Goal: Task Accomplishment & Management: Manage account settings

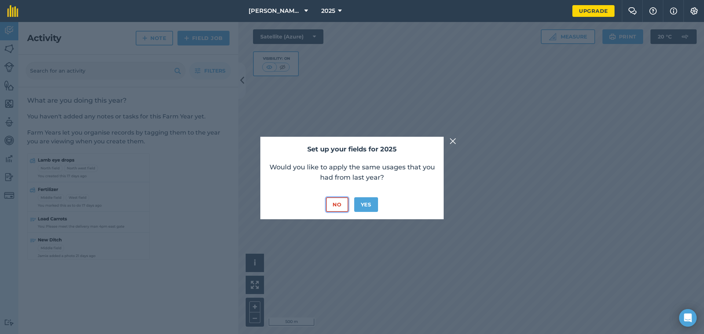
click at [340, 207] on button "No" at bounding box center [337, 204] width 22 height 15
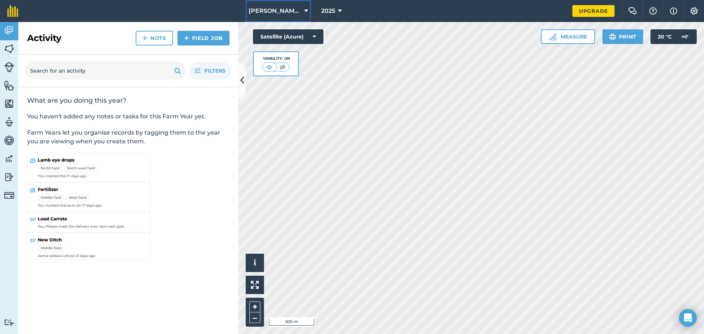
click at [290, 9] on span "[PERSON_NAME][GEOGRAPHIC_DATA]" at bounding box center [274, 11] width 53 height 9
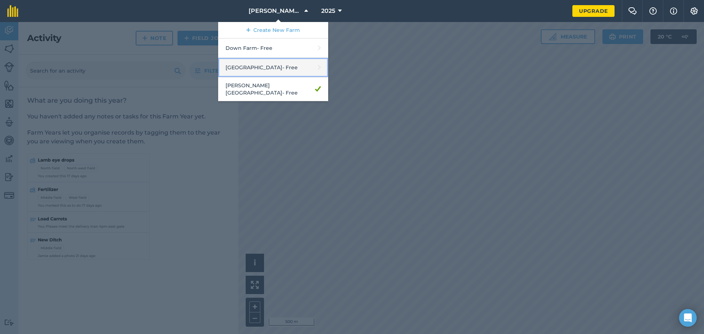
click at [271, 63] on link "Hill Farm - Free" at bounding box center [273, 67] width 110 height 19
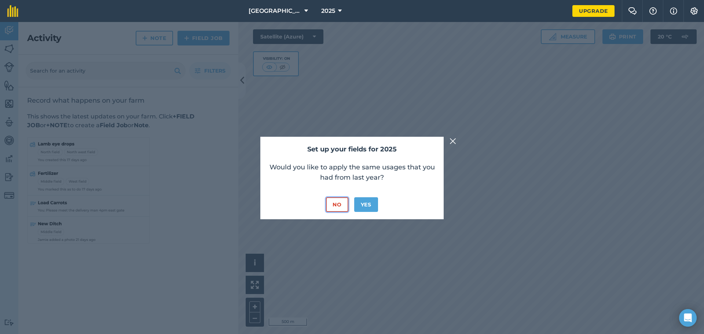
click at [335, 207] on button "No" at bounding box center [337, 204] width 22 height 15
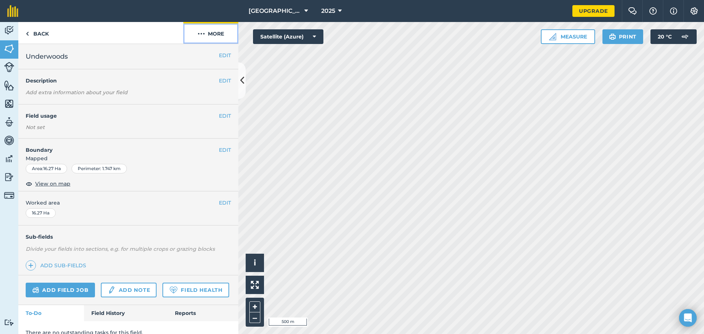
click at [198, 36] on img at bounding box center [201, 33] width 7 height 9
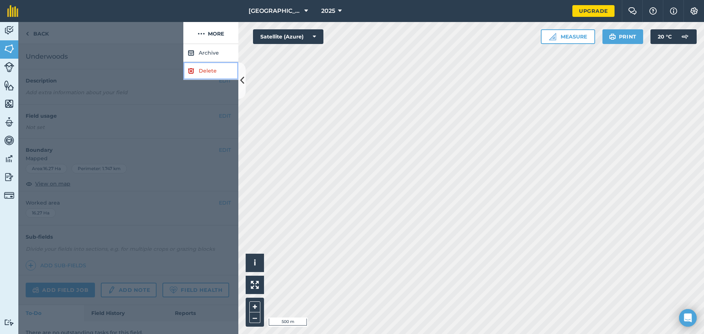
click at [209, 68] on link "Delete" at bounding box center [210, 71] width 55 height 18
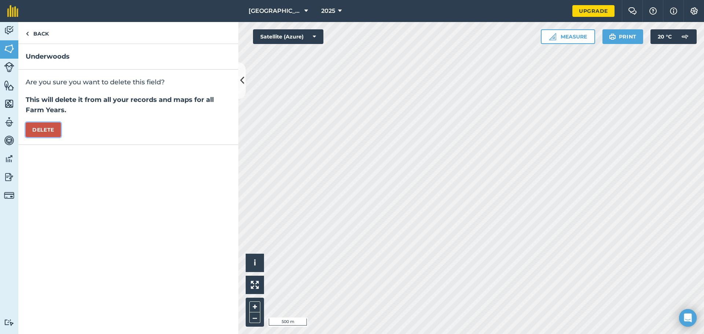
click at [47, 130] on button "Delete" at bounding box center [43, 129] width 35 height 15
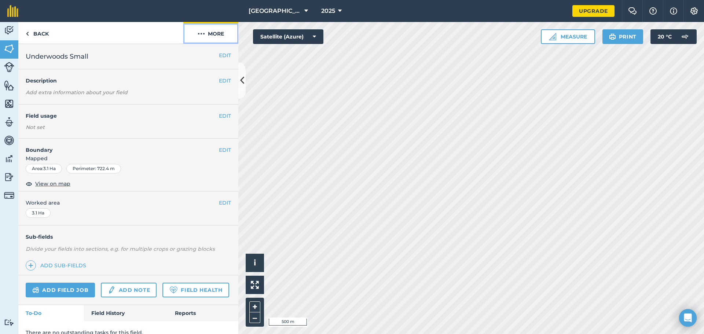
click at [207, 32] on button "More" at bounding box center [210, 33] width 55 height 22
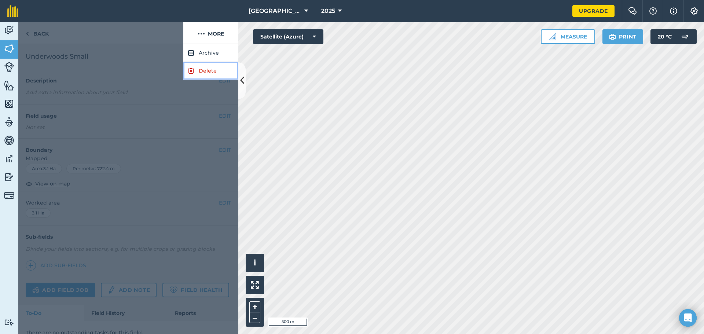
click at [208, 68] on link "Delete" at bounding box center [210, 71] width 55 height 18
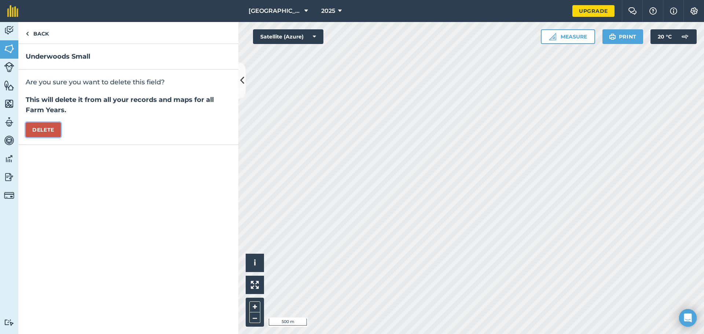
click at [45, 130] on button "Delete" at bounding box center [43, 129] width 35 height 15
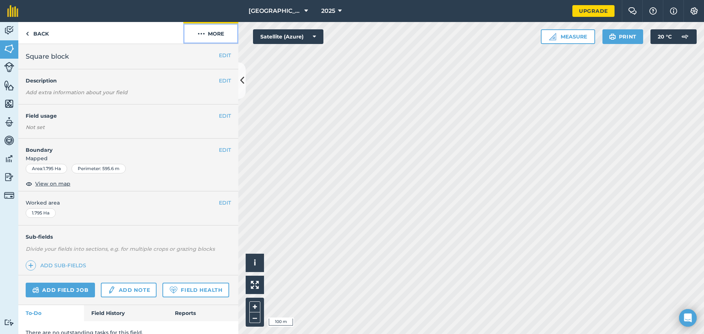
click at [194, 35] on button "More" at bounding box center [210, 33] width 55 height 22
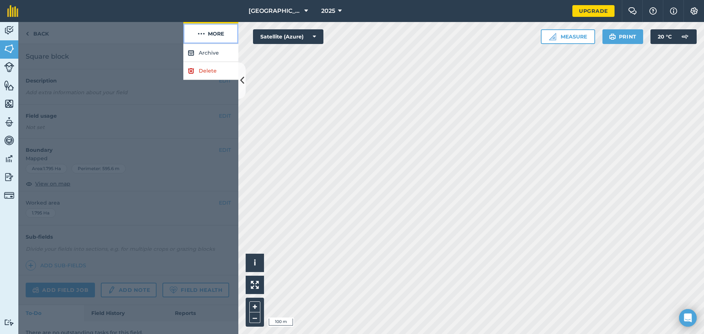
click at [190, 33] on button "More" at bounding box center [210, 33] width 55 height 22
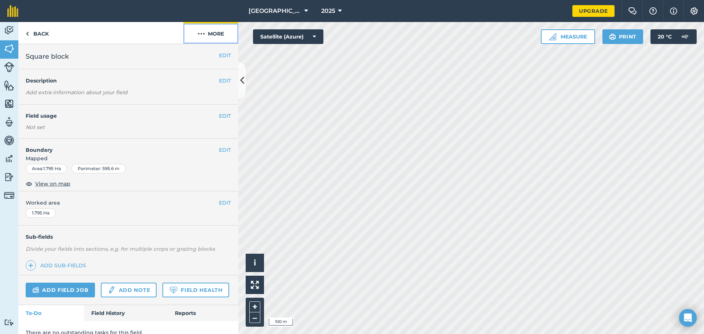
click at [214, 32] on button "More" at bounding box center [210, 33] width 55 height 22
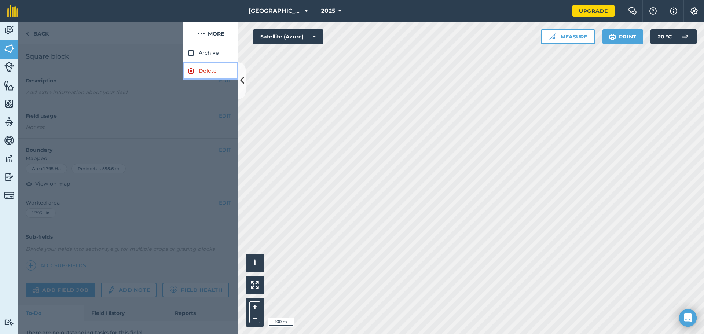
click at [206, 71] on link "Delete" at bounding box center [210, 71] width 55 height 18
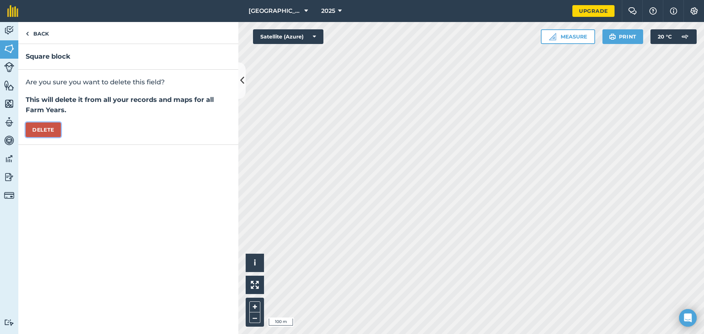
click at [50, 129] on button "Delete" at bounding box center [43, 129] width 35 height 15
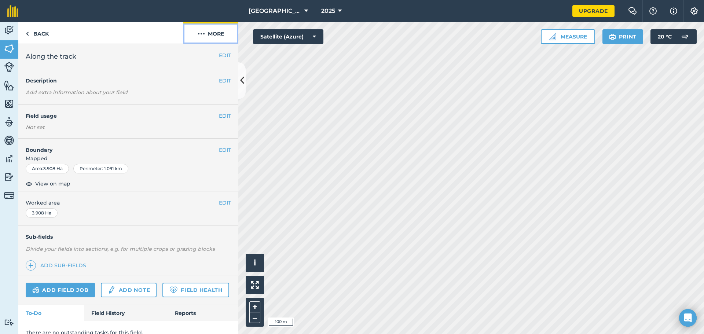
click at [210, 36] on button "More" at bounding box center [210, 33] width 55 height 22
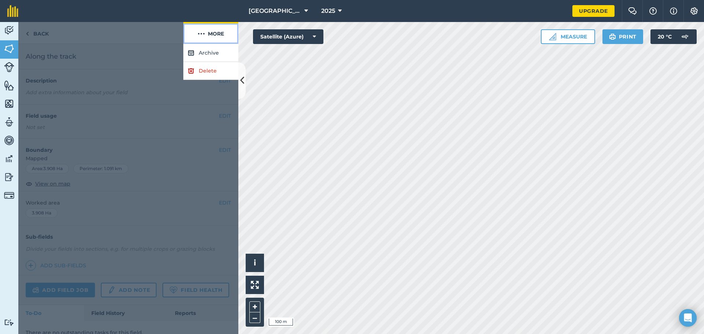
click at [210, 36] on button "More" at bounding box center [210, 33] width 55 height 22
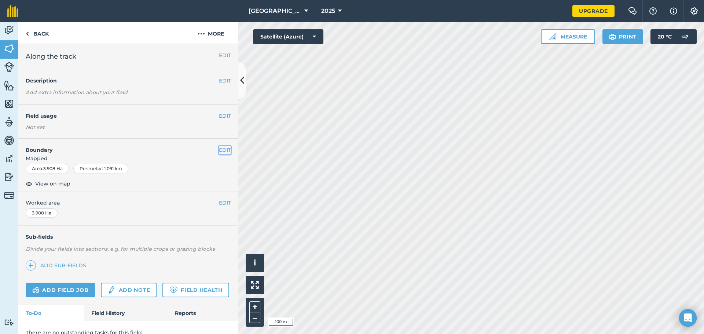
click at [221, 149] on button "EDIT" at bounding box center [225, 150] width 12 height 8
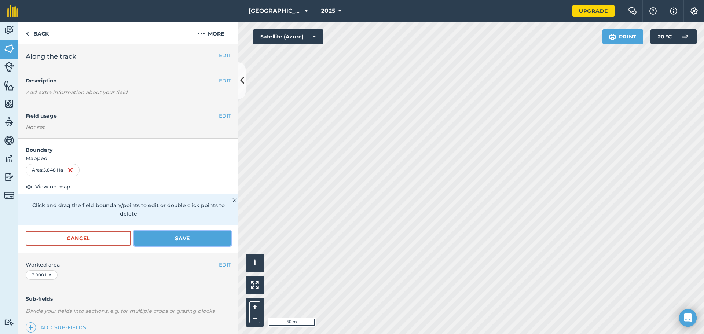
click at [165, 241] on button "Save" at bounding box center [182, 238] width 97 height 15
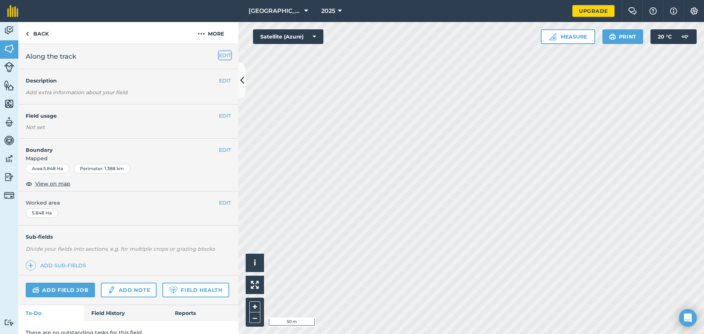
click at [219, 59] on button "EDIT" at bounding box center [225, 55] width 12 height 8
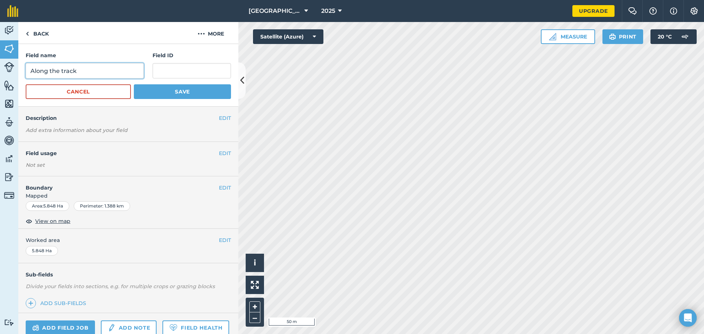
click at [106, 75] on input "Along the track" at bounding box center [85, 70] width 118 height 15
click at [107, 77] on input "Along the track" at bounding box center [85, 70] width 118 height 15
type input "Ashengrove"
click at [176, 91] on button "Save" at bounding box center [182, 91] width 97 height 15
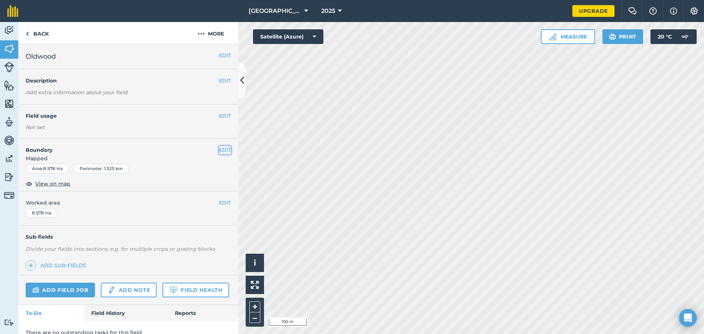
click at [220, 147] on button "EDIT" at bounding box center [225, 150] width 12 height 8
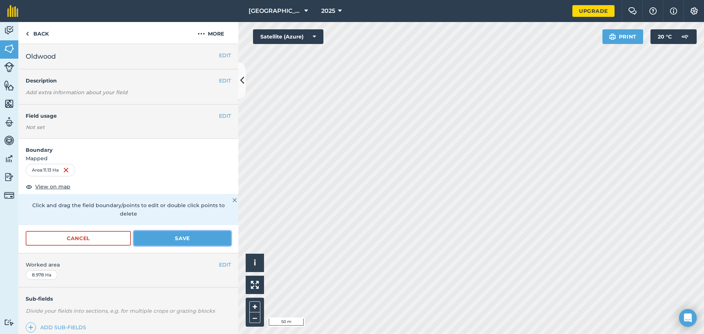
click at [166, 238] on button "Save" at bounding box center [182, 238] width 97 height 15
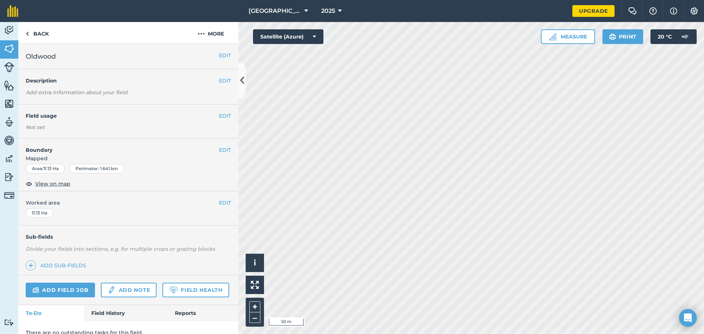
click at [202, 125] on div "Activity Fields Livestock Features Maps Team Vehicles Data Reporting Billing Tu…" at bounding box center [352, 178] width 704 height 312
click at [219, 56] on button "EDIT" at bounding box center [225, 55] width 12 height 8
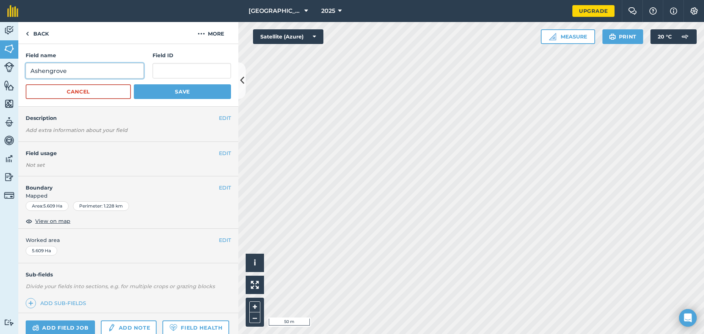
drag, startPoint x: 14, startPoint y: 70, endPoint x: 0, endPoint y: 70, distance: 13.2
click at [0, 70] on div "Activity Fields Livestock Features Maps Team Vehicles Data Reporting Billing Tu…" at bounding box center [352, 178] width 704 height 312
type input "Oldhill"
click at [177, 95] on button "Save" at bounding box center [182, 91] width 97 height 15
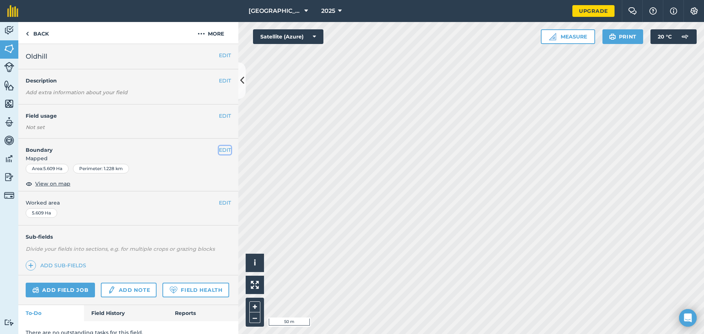
click at [219, 150] on button "EDIT" at bounding box center [225, 150] width 12 height 8
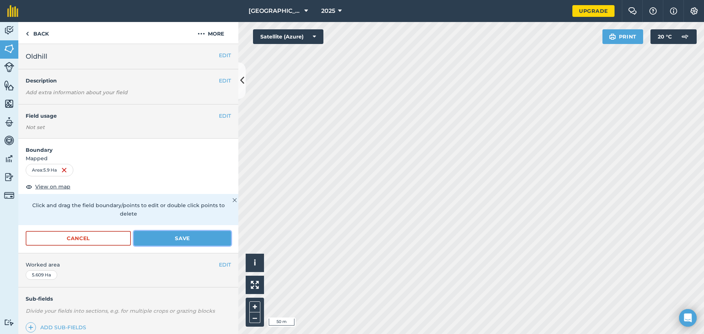
click at [185, 241] on button "Save" at bounding box center [182, 238] width 97 height 15
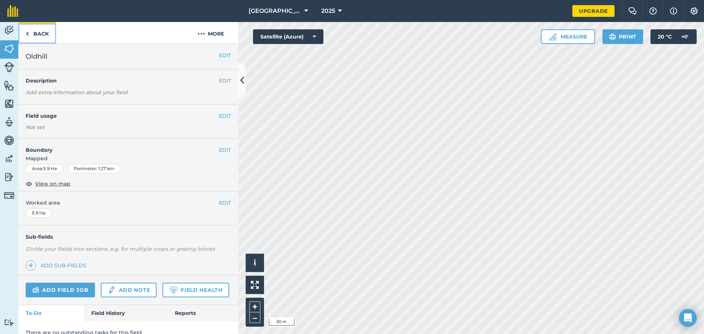
click at [28, 28] on link "Back" at bounding box center [37, 33] width 38 height 22
click at [37, 37] on link "Back" at bounding box center [37, 33] width 38 height 22
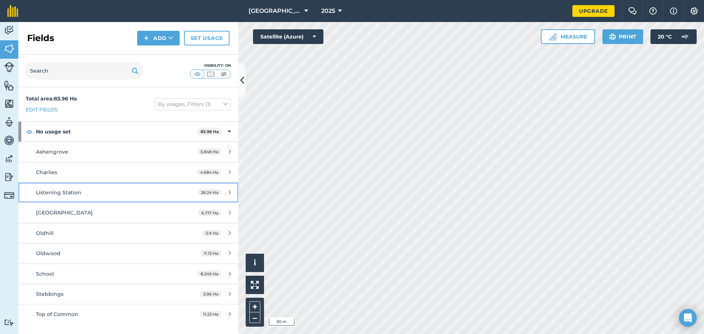
click at [222, 194] on div "26.24 Ha" at bounding box center [214, 192] width 48 height 6
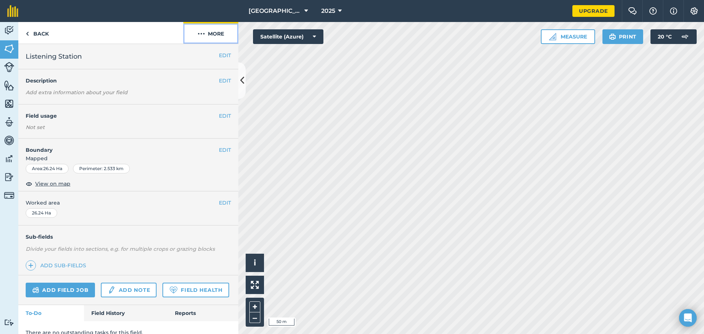
click at [207, 32] on button "More" at bounding box center [210, 33] width 55 height 22
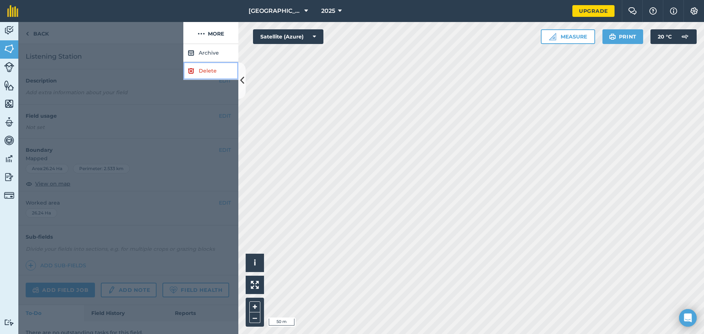
click at [208, 70] on link "Delete" at bounding box center [210, 71] width 55 height 18
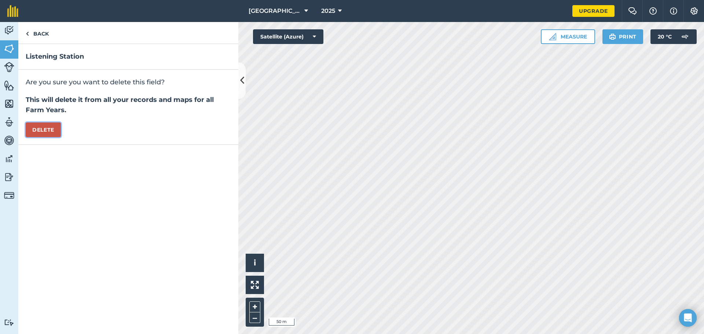
click at [40, 130] on button "Delete" at bounding box center [43, 129] width 35 height 15
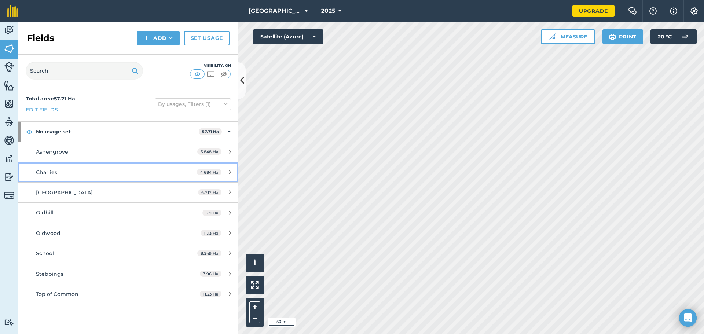
click at [46, 174] on span "Charlies" at bounding box center [46, 172] width 21 height 7
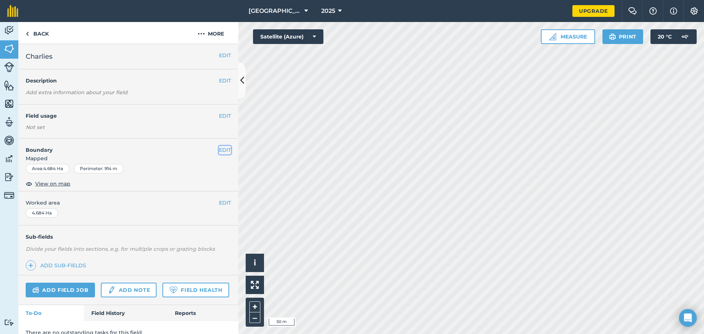
click at [219, 151] on button "EDIT" at bounding box center [225, 150] width 12 height 8
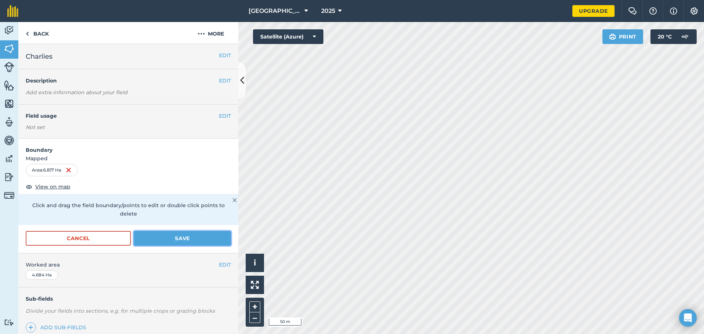
click at [166, 235] on button "Save" at bounding box center [182, 238] width 97 height 15
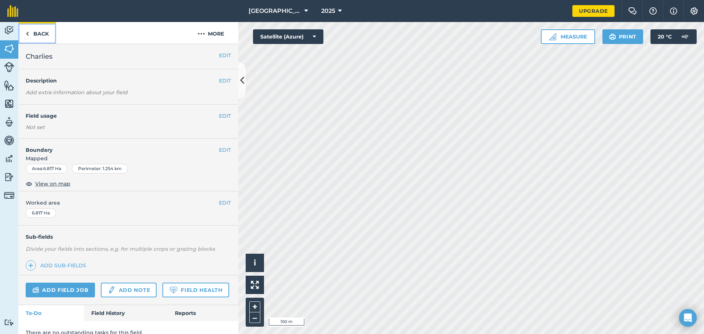
click at [28, 32] on img at bounding box center [27, 33] width 3 height 9
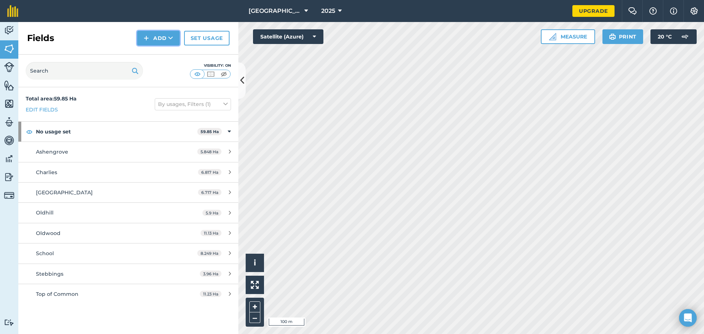
click at [163, 36] on button "Add" at bounding box center [158, 38] width 43 height 15
click at [157, 53] on link "Draw" at bounding box center [158, 55] width 40 height 16
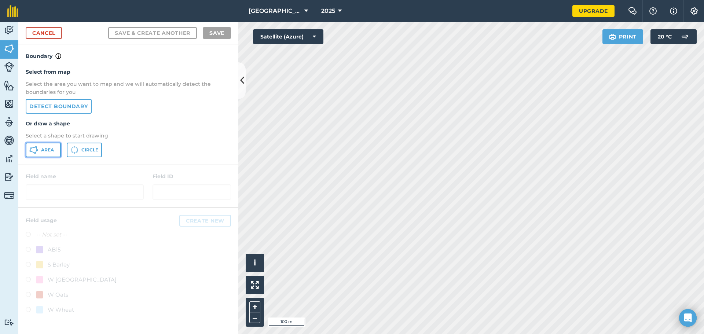
click at [55, 151] on button "Area" at bounding box center [43, 150] width 35 height 15
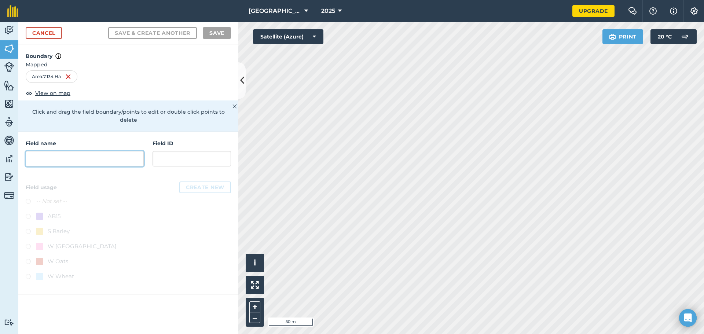
click at [114, 151] on input "text" at bounding box center [85, 158] width 118 height 15
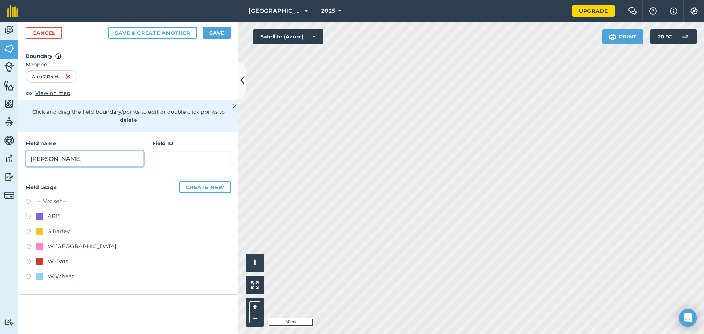
type input "[PERSON_NAME]"
click at [214, 35] on button "Save" at bounding box center [217, 33] width 28 height 12
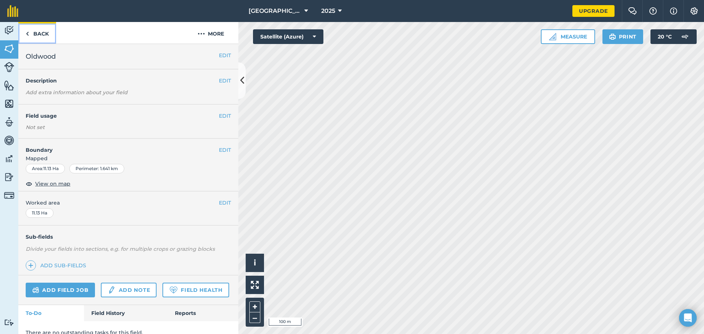
click at [38, 33] on link "Back" at bounding box center [37, 33] width 38 height 22
click at [44, 34] on link "Back" at bounding box center [37, 33] width 38 height 22
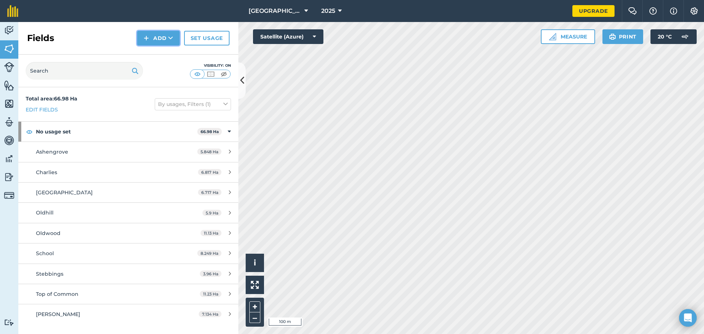
click at [164, 39] on button "Add" at bounding box center [158, 38] width 43 height 15
click at [159, 50] on link "Draw" at bounding box center [158, 55] width 40 height 16
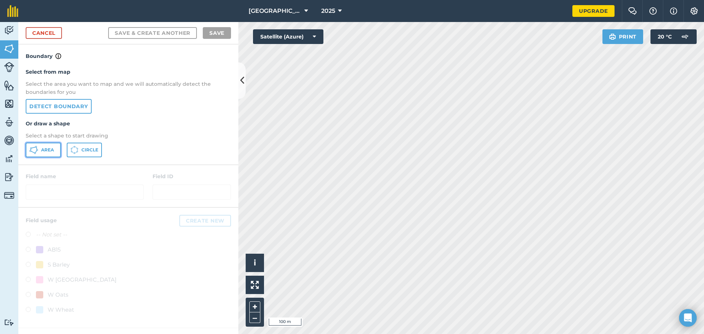
click at [46, 148] on span "Area" at bounding box center [47, 150] width 13 height 6
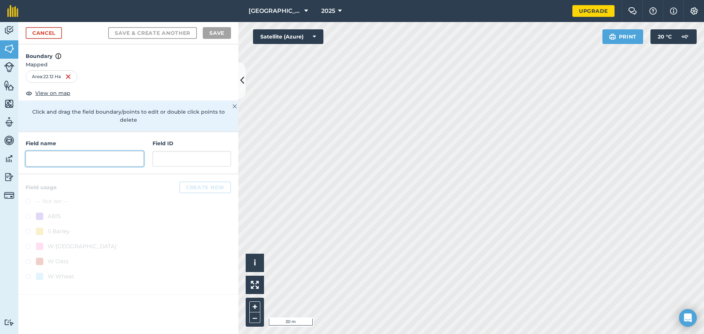
click at [110, 151] on input "text" at bounding box center [85, 158] width 118 height 15
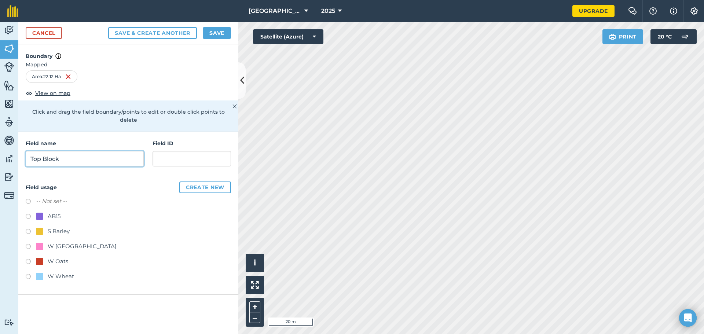
type input "Top Block"
click at [213, 34] on button "Save" at bounding box center [217, 33] width 28 height 12
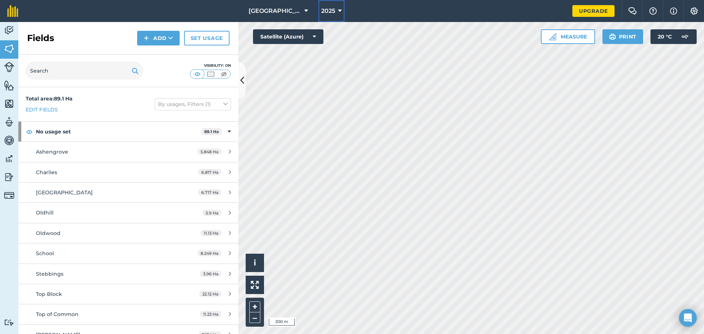
click at [321, 8] on span "2025" at bounding box center [328, 11] width 14 height 9
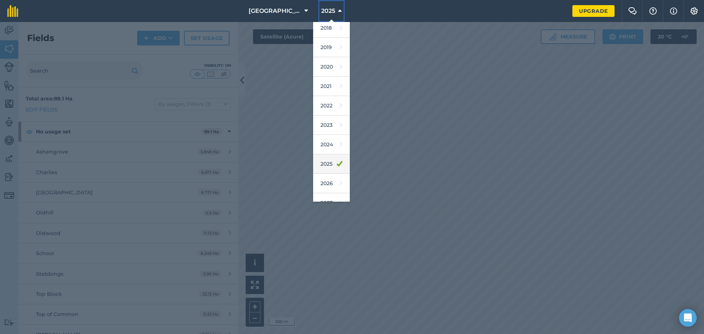
scroll to position [34, 0]
click at [339, 174] on icon at bounding box center [340, 172] width 3 height 10
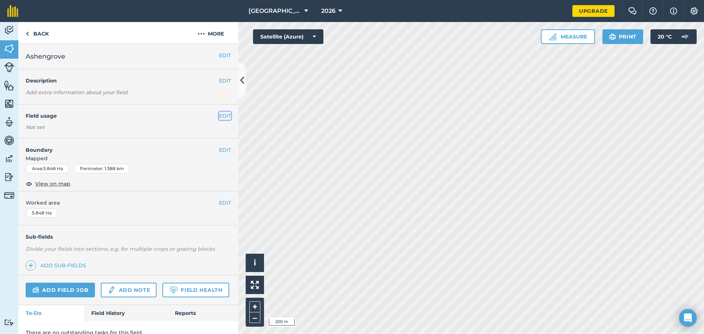
click at [220, 118] on button "EDIT" at bounding box center [225, 116] width 12 height 8
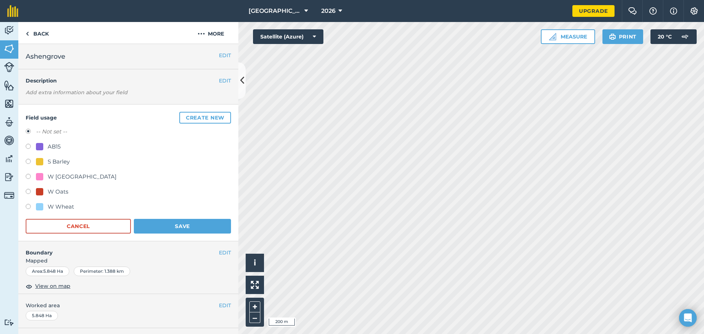
click at [33, 206] on label at bounding box center [31, 207] width 10 height 7
radio input "true"
radio input "false"
click at [160, 227] on button "Save" at bounding box center [182, 226] width 97 height 15
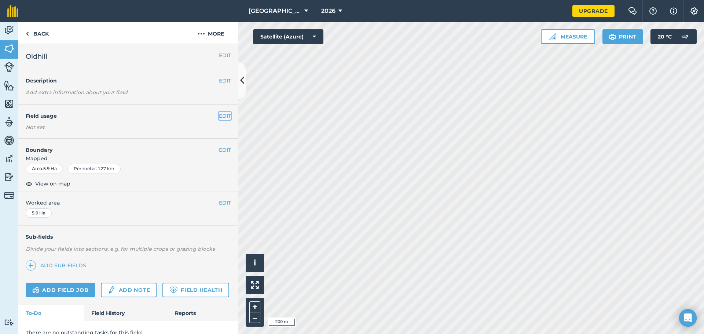
click at [222, 114] on button "EDIT" at bounding box center [225, 116] width 12 height 8
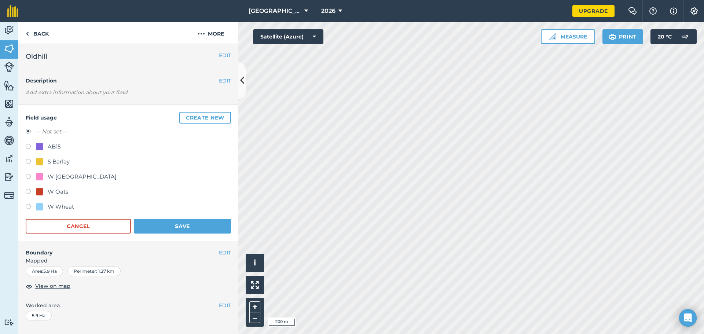
drag, startPoint x: 59, startPoint y: 207, endPoint x: 75, endPoint y: 207, distance: 16.1
click at [60, 207] on div "W Wheat" at bounding box center [61, 206] width 26 height 9
radio input "true"
radio input "false"
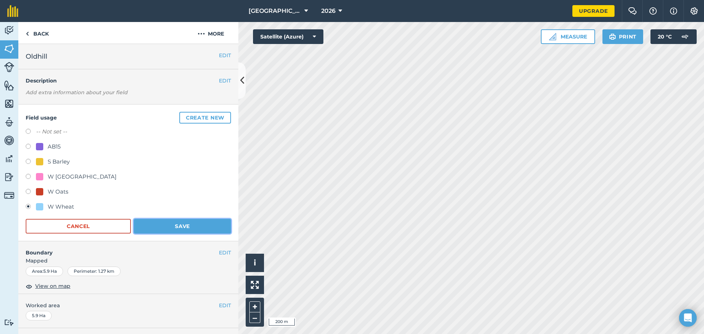
click at [155, 222] on button "Save" at bounding box center [182, 226] width 97 height 15
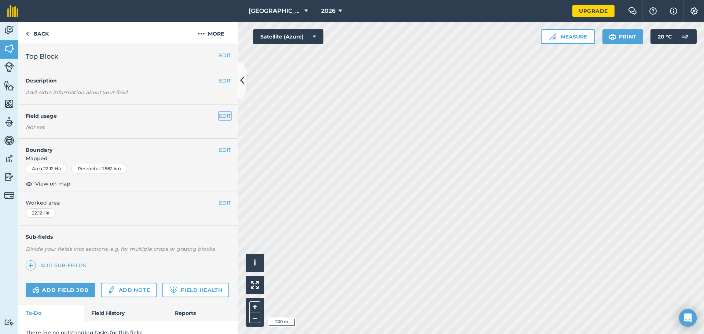
click at [219, 115] on button "EDIT" at bounding box center [225, 116] width 12 height 8
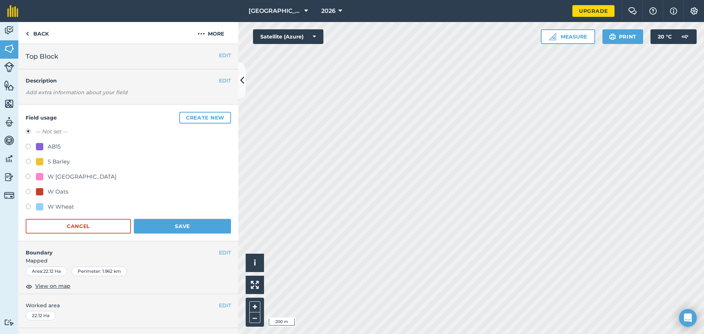
click at [64, 164] on div "S Barley" at bounding box center [59, 161] width 22 height 9
radio input "true"
radio input "false"
click at [156, 225] on button "Save" at bounding box center [182, 226] width 97 height 15
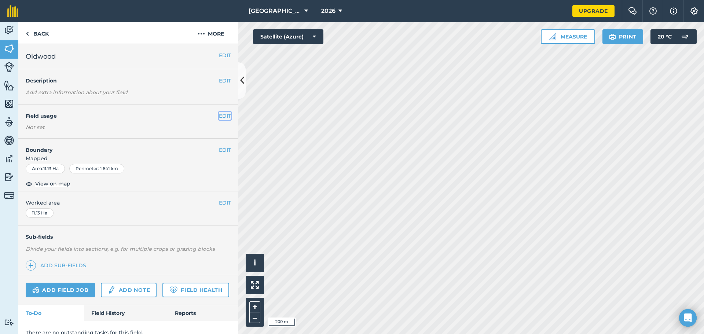
click at [221, 116] on button "EDIT" at bounding box center [225, 116] width 12 height 8
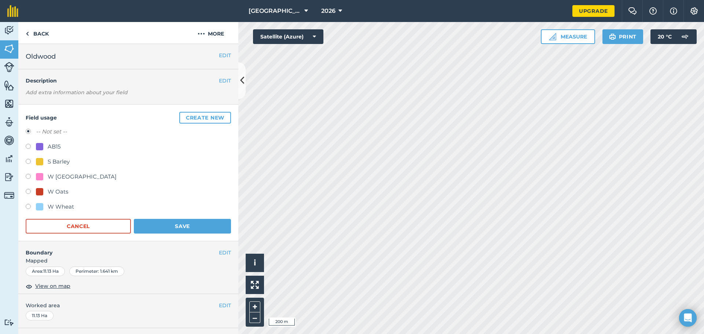
click at [49, 204] on div "W Wheat" at bounding box center [61, 206] width 26 height 9
radio input "true"
radio input "false"
click at [159, 220] on button "Save" at bounding box center [182, 226] width 97 height 15
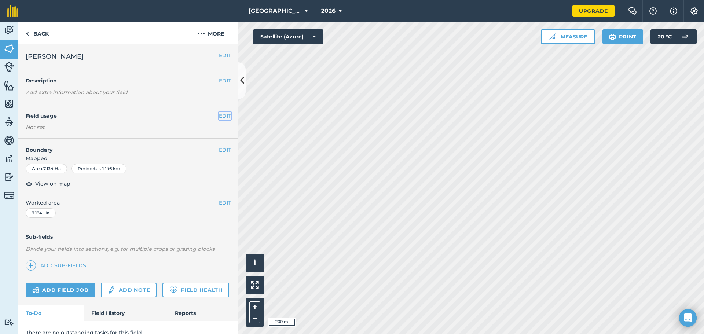
click at [221, 114] on button "EDIT" at bounding box center [225, 116] width 12 height 8
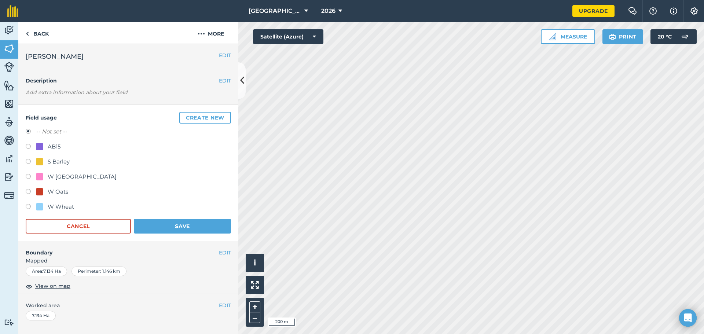
click at [53, 162] on div "S Barley" at bounding box center [59, 161] width 22 height 9
radio input "true"
radio input "false"
click at [178, 229] on button "Save" at bounding box center [182, 226] width 97 height 15
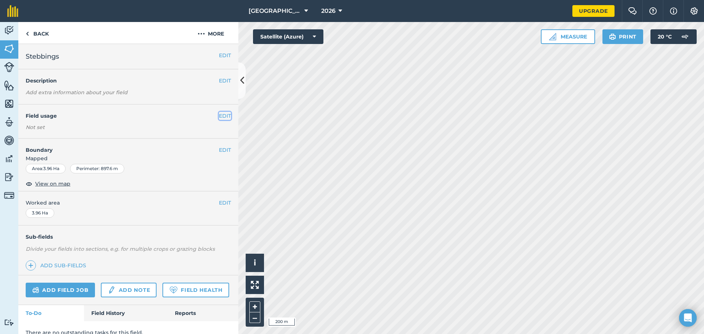
click at [219, 119] on button "EDIT" at bounding box center [225, 116] width 12 height 8
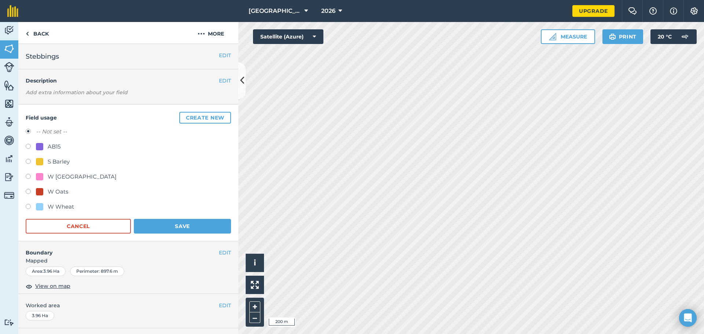
click at [55, 159] on div "S Barley" at bounding box center [59, 161] width 22 height 9
radio input "true"
radio input "false"
click at [146, 223] on button "Save" at bounding box center [182, 226] width 97 height 15
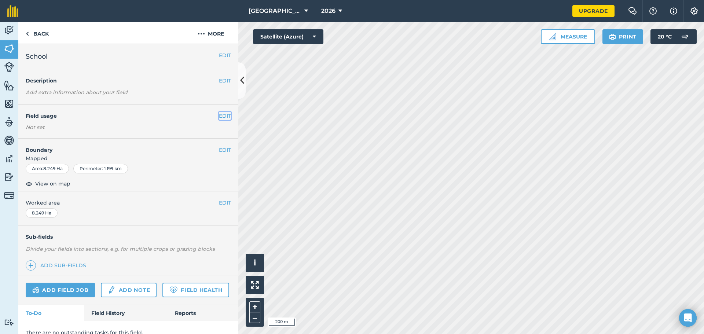
click at [219, 118] on button "EDIT" at bounding box center [225, 116] width 12 height 8
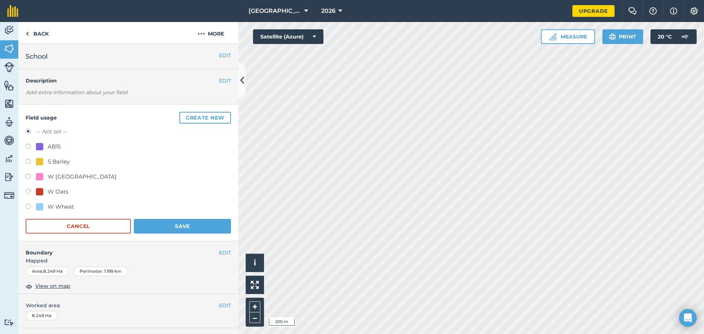
click at [51, 206] on div "W Wheat" at bounding box center [61, 206] width 26 height 9
radio input "true"
radio input "false"
click at [164, 223] on button "Save" at bounding box center [182, 226] width 97 height 15
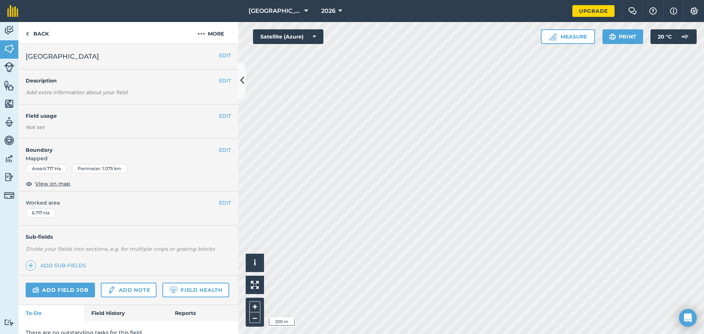
click at [156, 122] on div "EDIT Field usage Not set" at bounding box center [128, 121] width 220 height 34
click at [219, 118] on button "EDIT" at bounding box center [225, 116] width 12 height 8
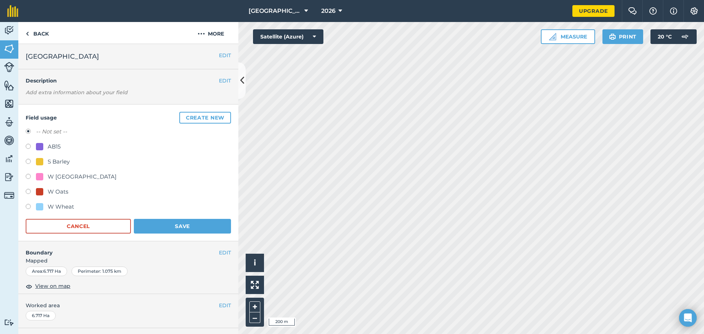
drag, startPoint x: 45, startPoint y: 205, endPoint x: 51, endPoint y: 206, distance: 5.7
click at [46, 205] on div "W Wheat" at bounding box center [55, 206] width 38 height 9
radio input "true"
radio input "false"
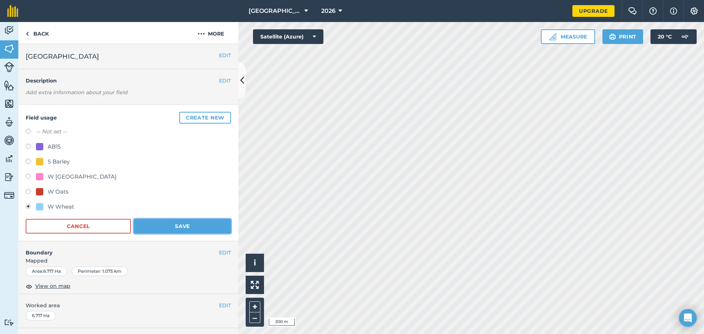
click at [147, 222] on button "Save" at bounding box center [182, 226] width 97 height 15
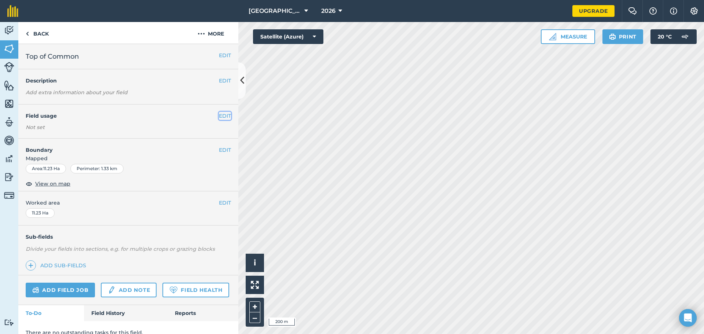
click at [219, 114] on button "EDIT" at bounding box center [225, 116] width 12 height 8
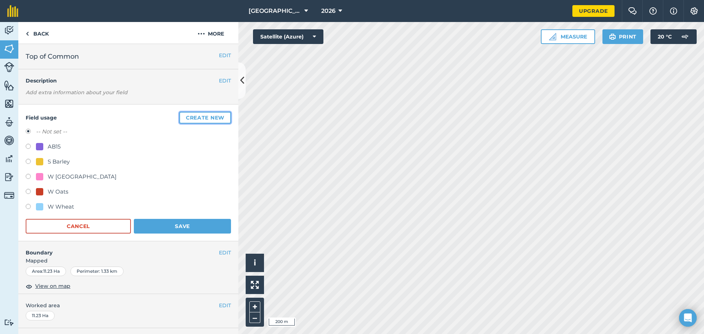
click at [187, 121] on button "Create new" at bounding box center [205, 118] width 52 height 12
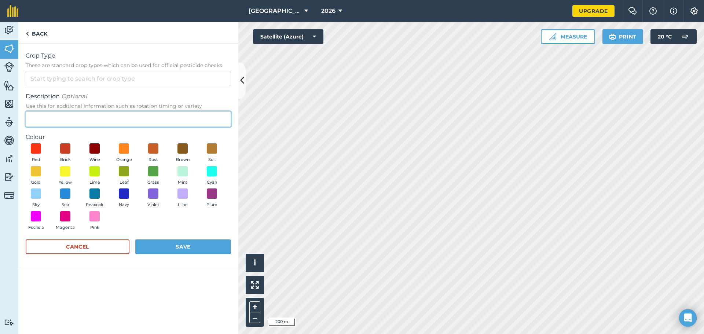
click at [91, 118] on input "Description Optional Use this for additional information such as rotation timin…" at bounding box center [128, 118] width 205 height 15
type input "OSR"
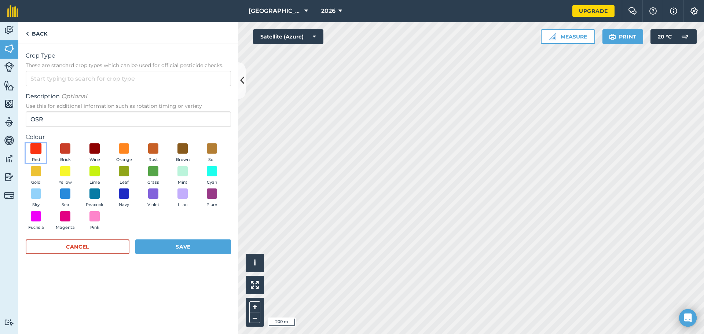
click at [36, 150] on span at bounding box center [35, 148] width 11 height 11
click at [151, 248] on button "Save" at bounding box center [183, 246] width 96 height 15
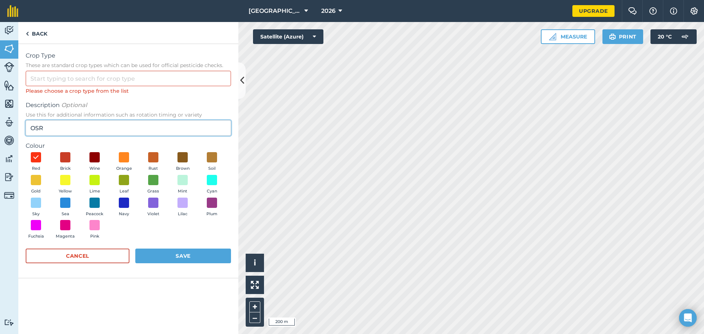
click at [59, 126] on input "OSR" at bounding box center [128, 127] width 205 height 15
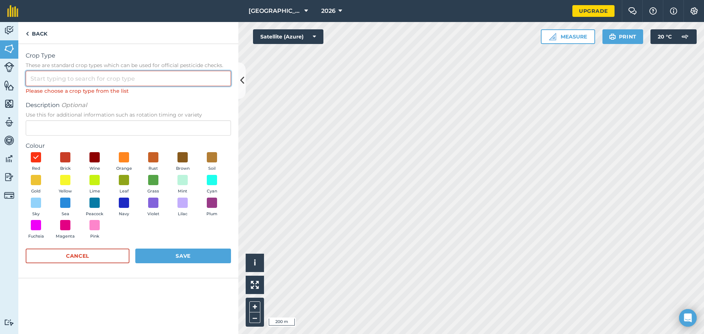
click at [43, 79] on input "Crop Type These are standard crop types which can be used for official pesticid…" at bounding box center [128, 78] width 205 height 15
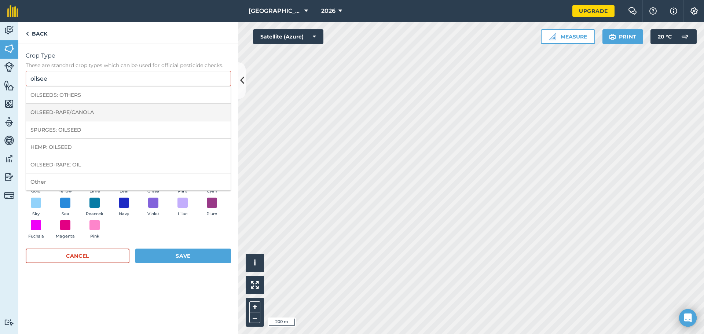
click at [57, 114] on li "OILSEED-RAPE/CANOLA" at bounding box center [128, 112] width 204 height 17
type input "OILSEED-RAPE/CANOLA"
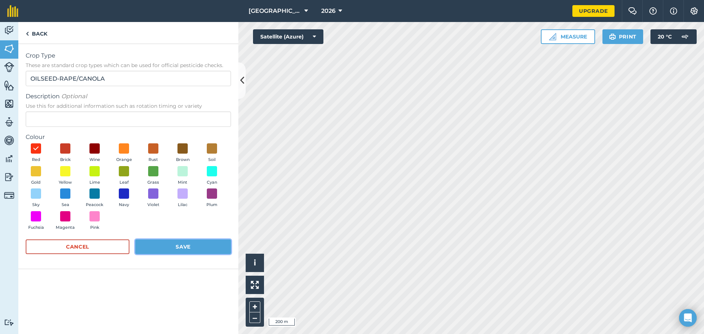
click at [160, 240] on button "Save" at bounding box center [183, 246] width 96 height 15
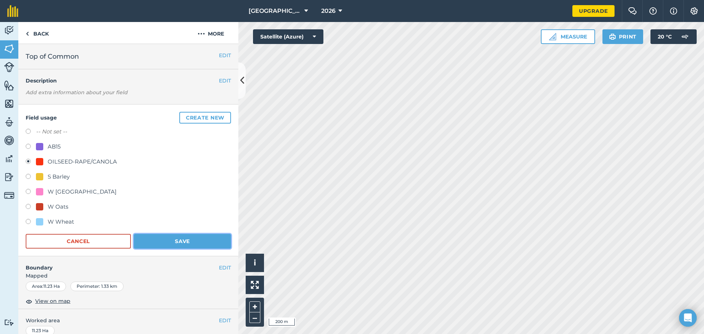
click at [203, 242] on button "Save" at bounding box center [182, 241] width 97 height 15
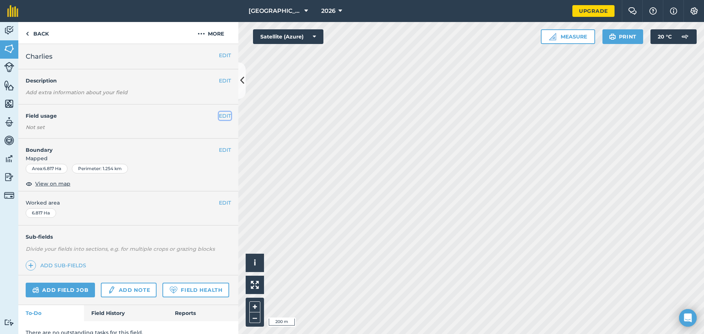
click at [225, 116] on button "EDIT" at bounding box center [225, 116] width 12 height 8
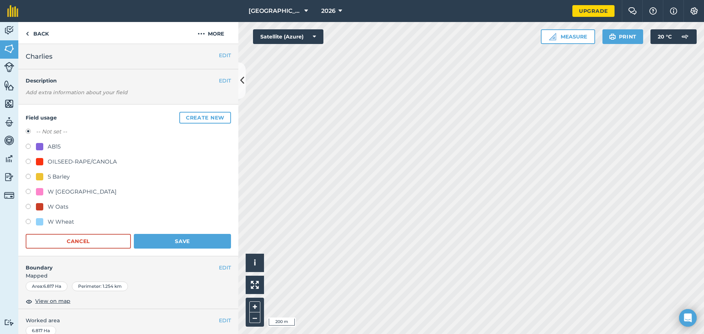
click at [86, 166] on div "OILSEED-RAPE/CANOLA" at bounding box center [128, 162] width 205 height 11
click at [86, 163] on div "OILSEED-RAPE/CANOLA" at bounding box center [82, 161] width 69 height 9
radio input "true"
radio input "false"
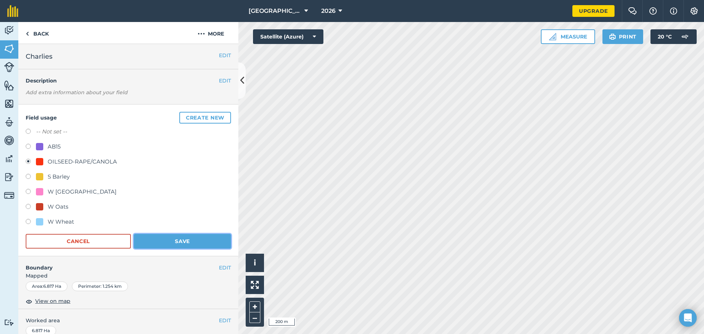
click at [160, 244] on button "Save" at bounding box center [182, 241] width 97 height 15
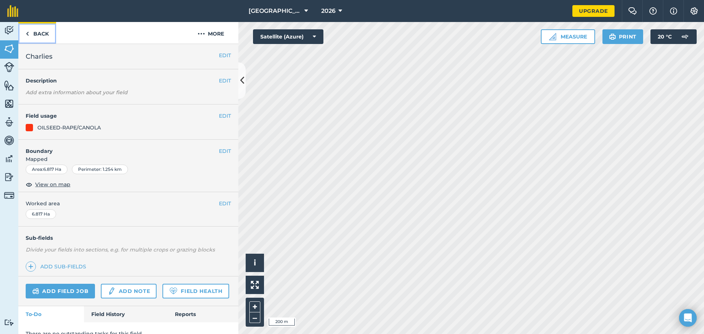
click at [33, 36] on link "Back" at bounding box center [37, 33] width 38 height 22
click at [221, 117] on button "EDIT" at bounding box center [225, 116] width 12 height 8
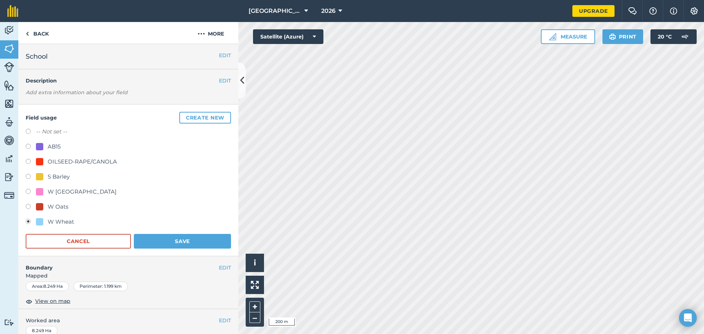
click at [67, 176] on div "S Barley" at bounding box center [59, 176] width 22 height 9
radio input "true"
radio input "false"
click at [166, 239] on button "Save" at bounding box center [182, 241] width 97 height 15
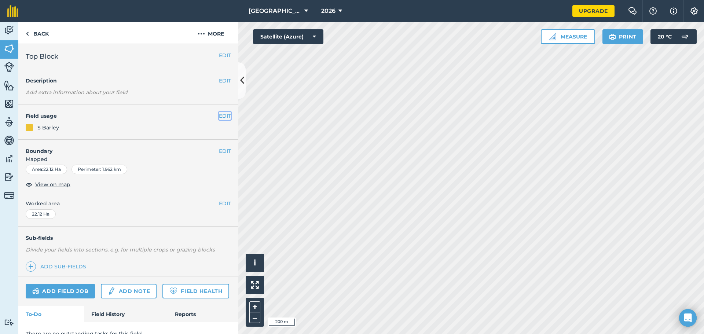
click at [225, 119] on button "EDIT" at bounding box center [225, 116] width 12 height 8
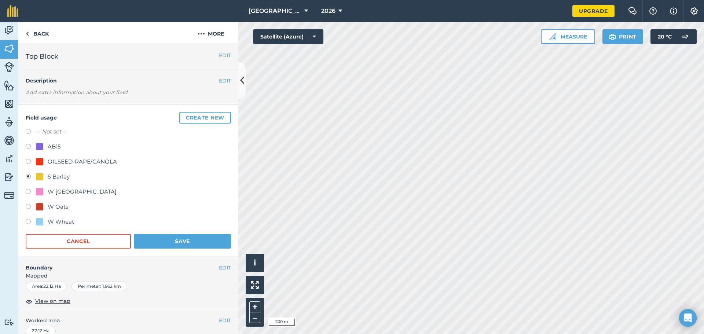
click at [56, 151] on div "AB15" at bounding box center [54, 146] width 13 height 9
radio input "true"
radio input "false"
click at [153, 237] on button "Save" at bounding box center [182, 241] width 97 height 15
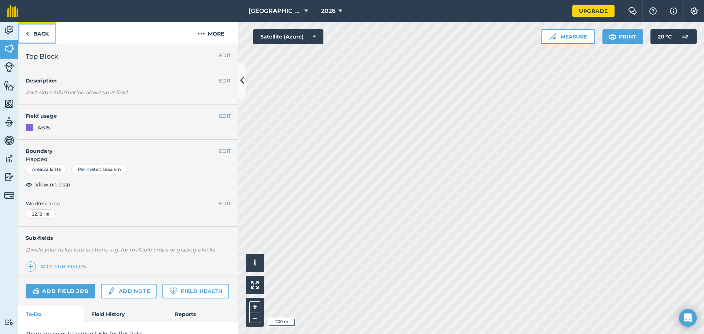
click at [38, 33] on link "Back" at bounding box center [37, 33] width 38 height 22
click at [44, 39] on link "Back" at bounding box center [37, 33] width 38 height 22
click at [220, 116] on button "EDIT" at bounding box center [225, 116] width 12 height 8
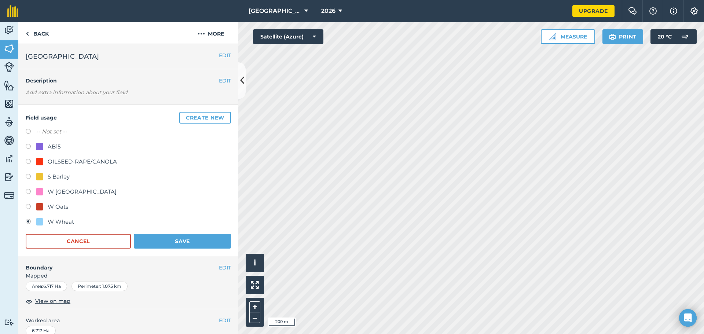
click at [53, 164] on div "OILSEED-RAPE/CANOLA" at bounding box center [82, 161] width 69 height 9
radio input "true"
radio input "false"
click at [162, 234] on button "Save" at bounding box center [182, 241] width 97 height 15
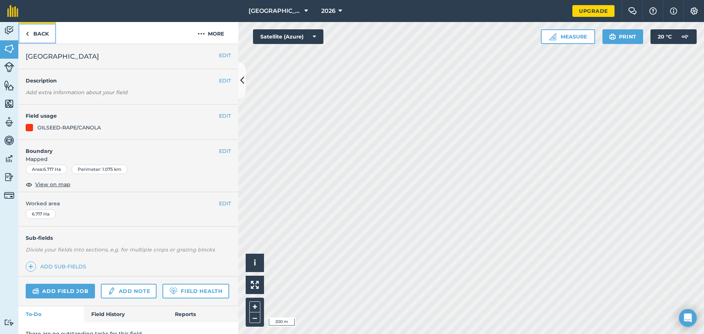
click at [40, 35] on link "Back" at bounding box center [37, 33] width 38 height 22
click at [221, 150] on button "EDIT" at bounding box center [225, 151] width 12 height 8
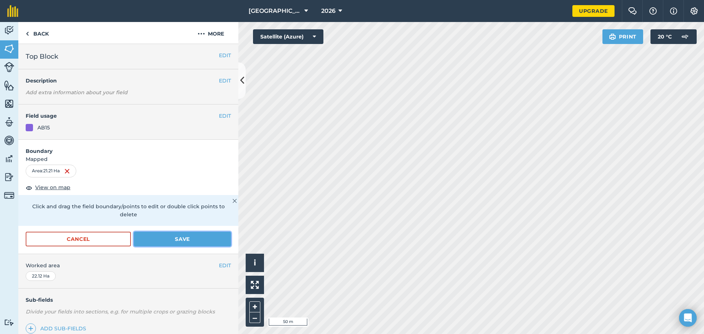
click at [186, 233] on button "Save" at bounding box center [182, 239] width 97 height 15
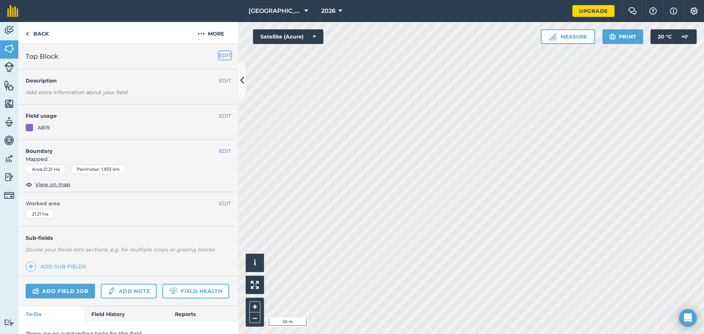
click at [224, 59] on button "EDIT" at bounding box center [225, 55] width 12 height 8
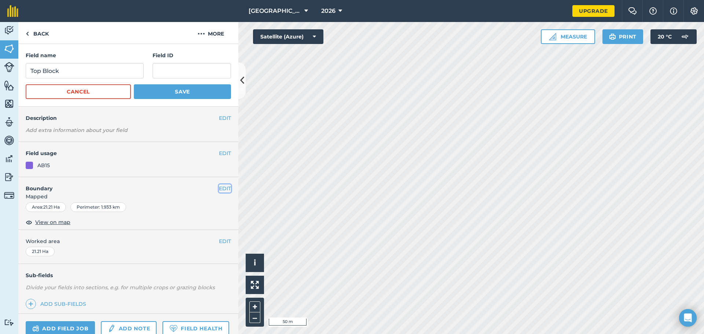
click at [221, 191] on button "EDIT" at bounding box center [225, 188] width 12 height 8
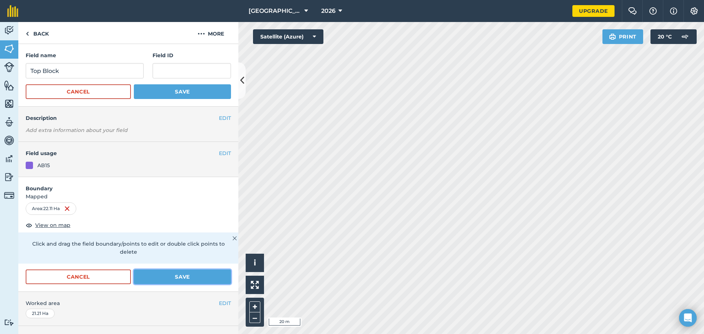
click at [163, 276] on button "Save" at bounding box center [182, 276] width 97 height 15
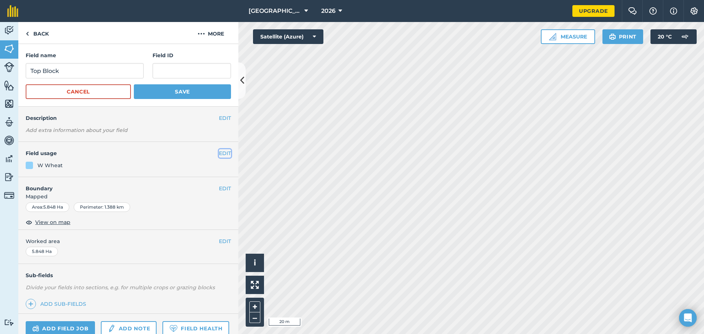
click at [223, 151] on button "EDIT" at bounding box center [225, 153] width 12 height 8
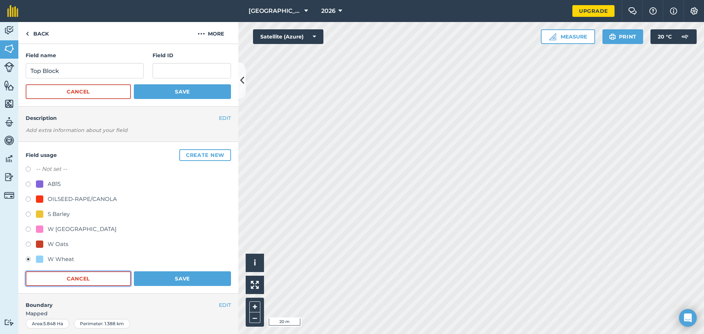
click at [89, 277] on button "Cancel" at bounding box center [78, 278] width 105 height 15
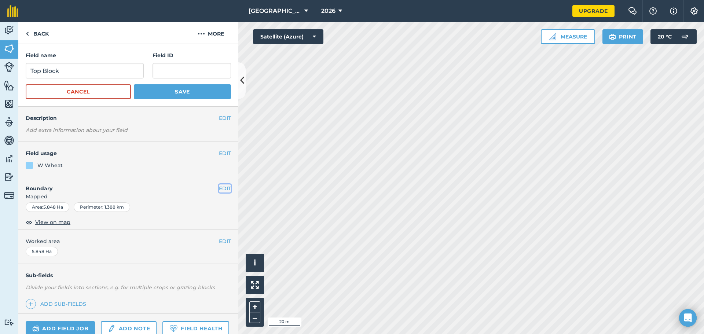
click at [224, 188] on button "EDIT" at bounding box center [225, 188] width 12 height 8
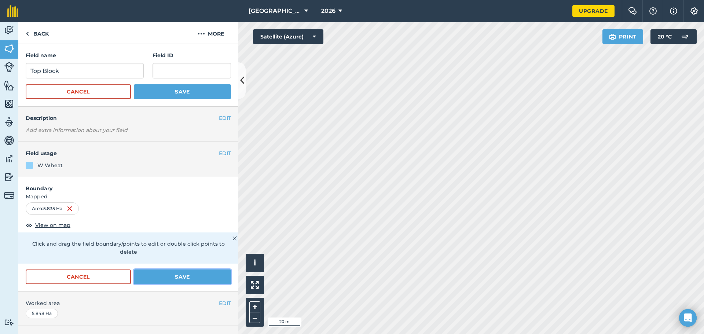
click at [162, 275] on button "Save" at bounding box center [182, 276] width 97 height 15
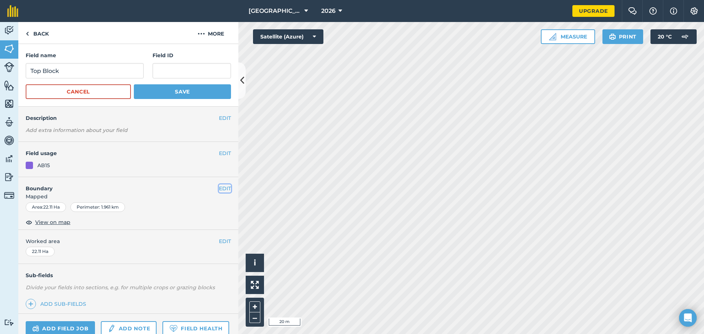
click at [220, 188] on button "EDIT" at bounding box center [225, 188] width 12 height 8
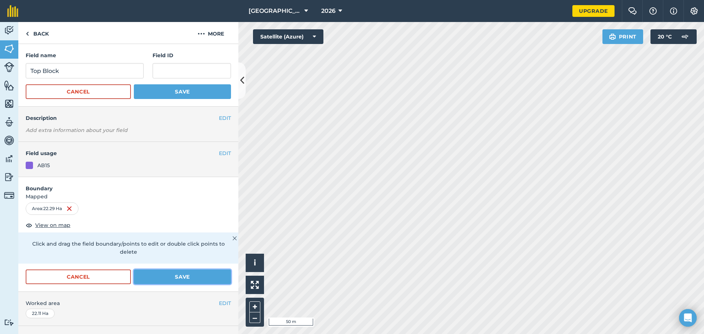
click at [193, 272] on button "Save" at bounding box center [182, 276] width 97 height 15
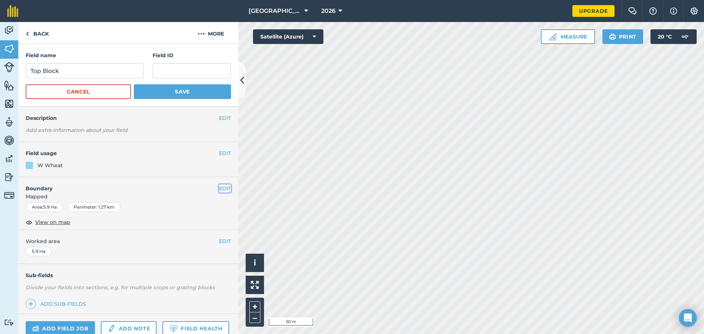
click at [222, 187] on button "EDIT" at bounding box center [225, 188] width 12 height 8
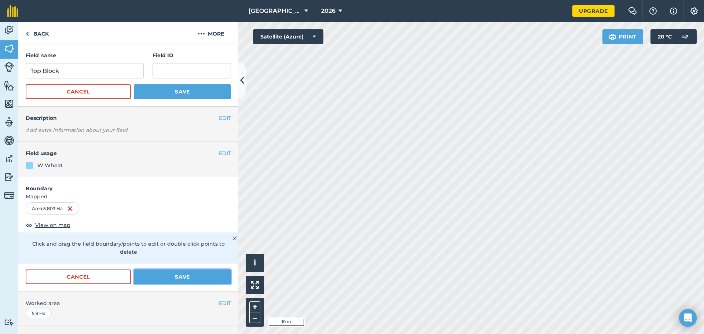
click at [187, 273] on button "Save" at bounding box center [182, 276] width 97 height 15
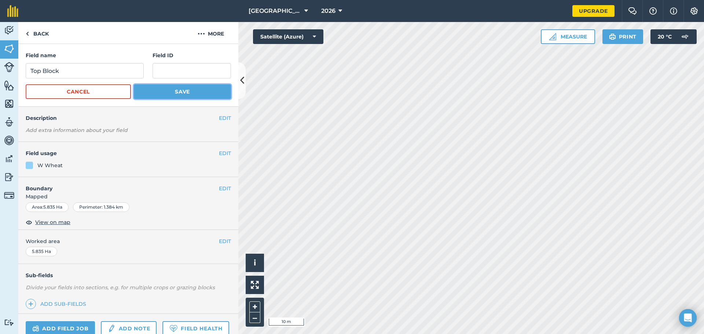
click at [173, 93] on button "Save" at bounding box center [182, 91] width 97 height 15
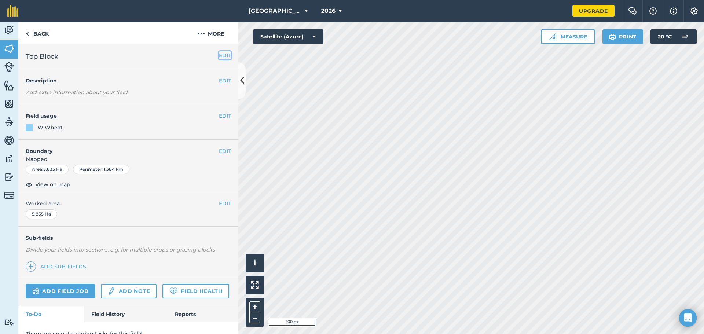
click at [219, 53] on button "EDIT" at bounding box center [225, 55] width 12 height 8
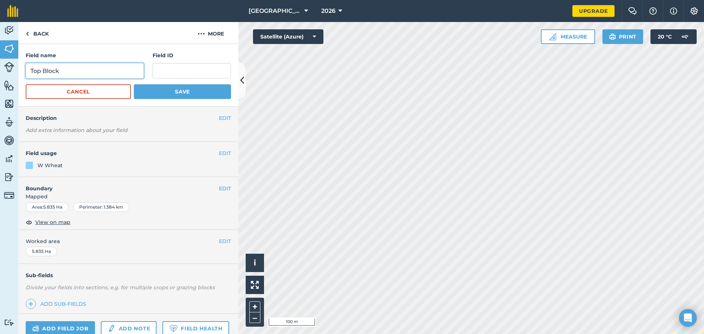
click at [84, 76] on input "Top Block" at bounding box center [85, 70] width 118 height 15
click at [83, 76] on input "Top Block" at bounding box center [85, 70] width 118 height 15
type input "Ashengrove"
click at [185, 95] on button "Save" at bounding box center [182, 91] width 97 height 15
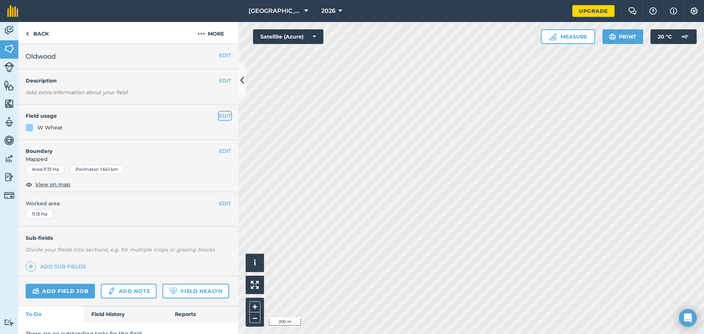
click at [220, 116] on button "EDIT" at bounding box center [225, 116] width 12 height 8
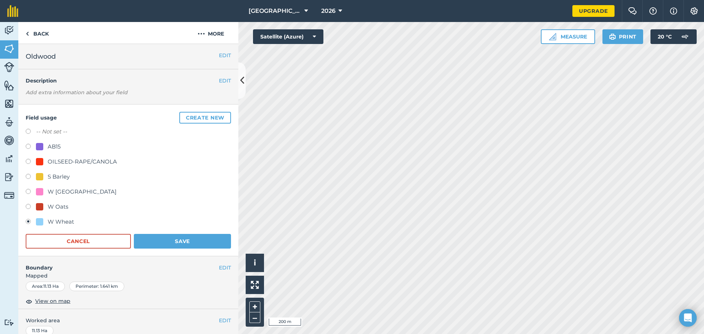
click at [59, 179] on div "S Barley" at bounding box center [59, 176] width 22 height 9
radio input "true"
radio input "false"
drag, startPoint x: 165, startPoint y: 243, endPoint x: 172, endPoint y: 247, distance: 8.4
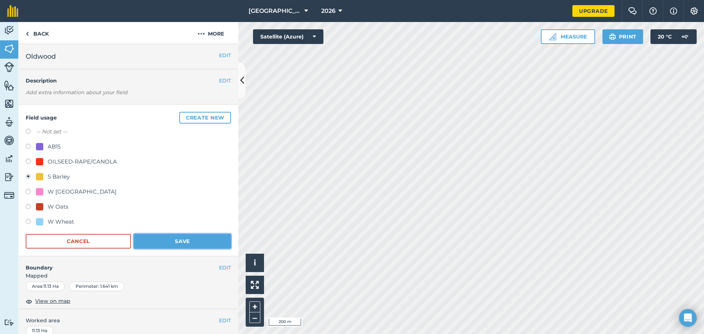
click at [165, 243] on button "Save" at bounding box center [182, 241] width 97 height 15
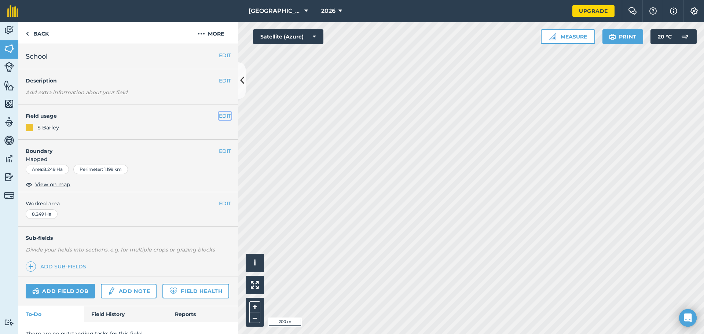
click at [219, 112] on button "EDIT" at bounding box center [225, 116] width 12 height 8
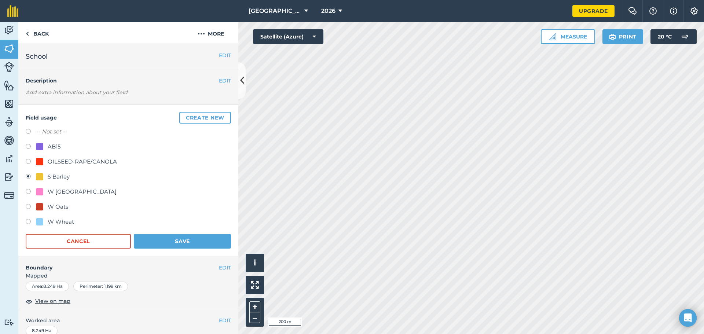
click at [48, 221] on div "W Wheat" at bounding box center [61, 221] width 26 height 9
radio input "true"
radio input "false"
click at [147, 245] on button "Save" at bounding box center [182, 241] width 97 height 15
